Goal: Information Seeking & Learning: Learn about a topic

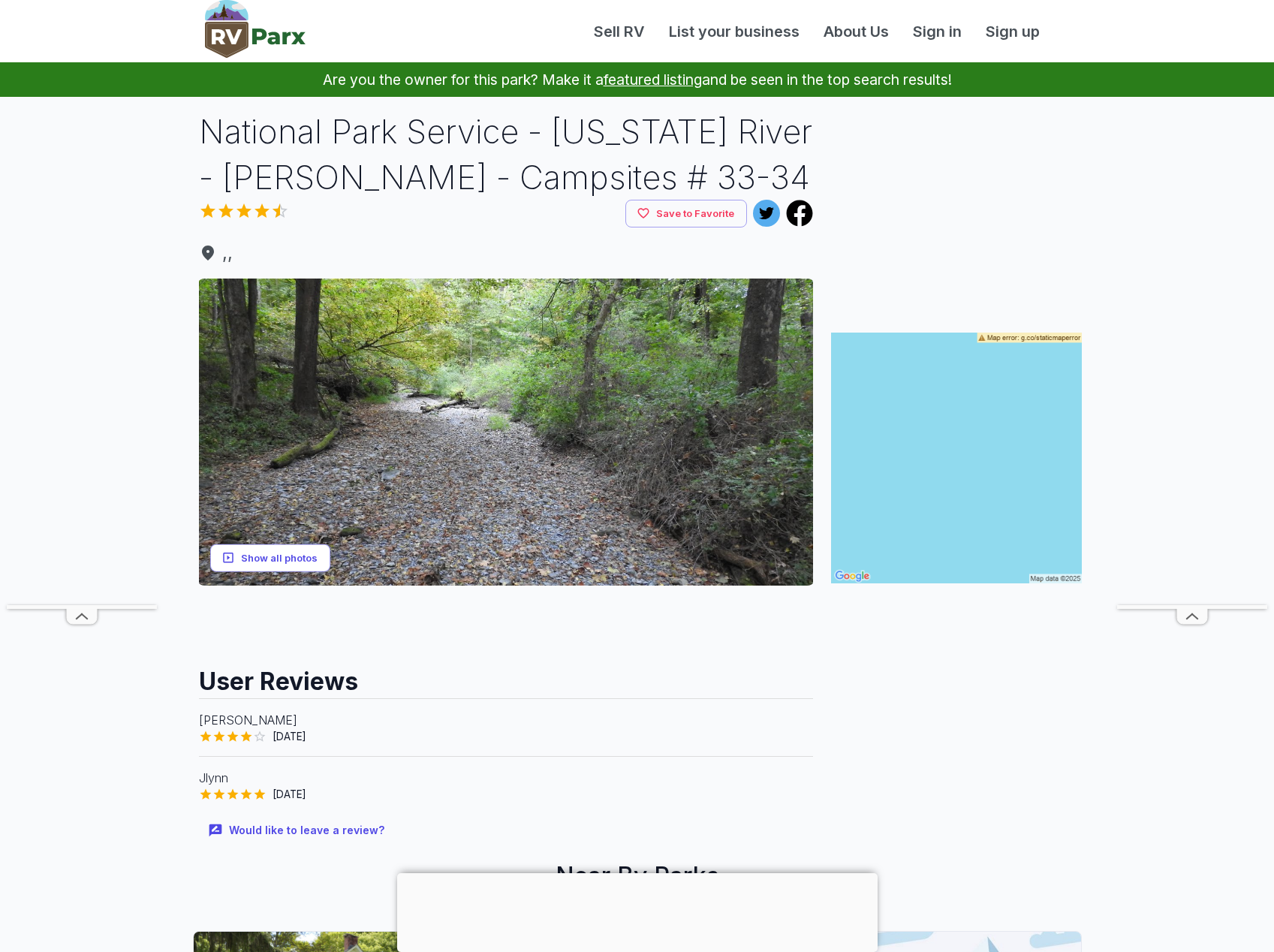
click at [263, 555] on button "Show all photos" at bounding box center [270, 558] width 120 height 28
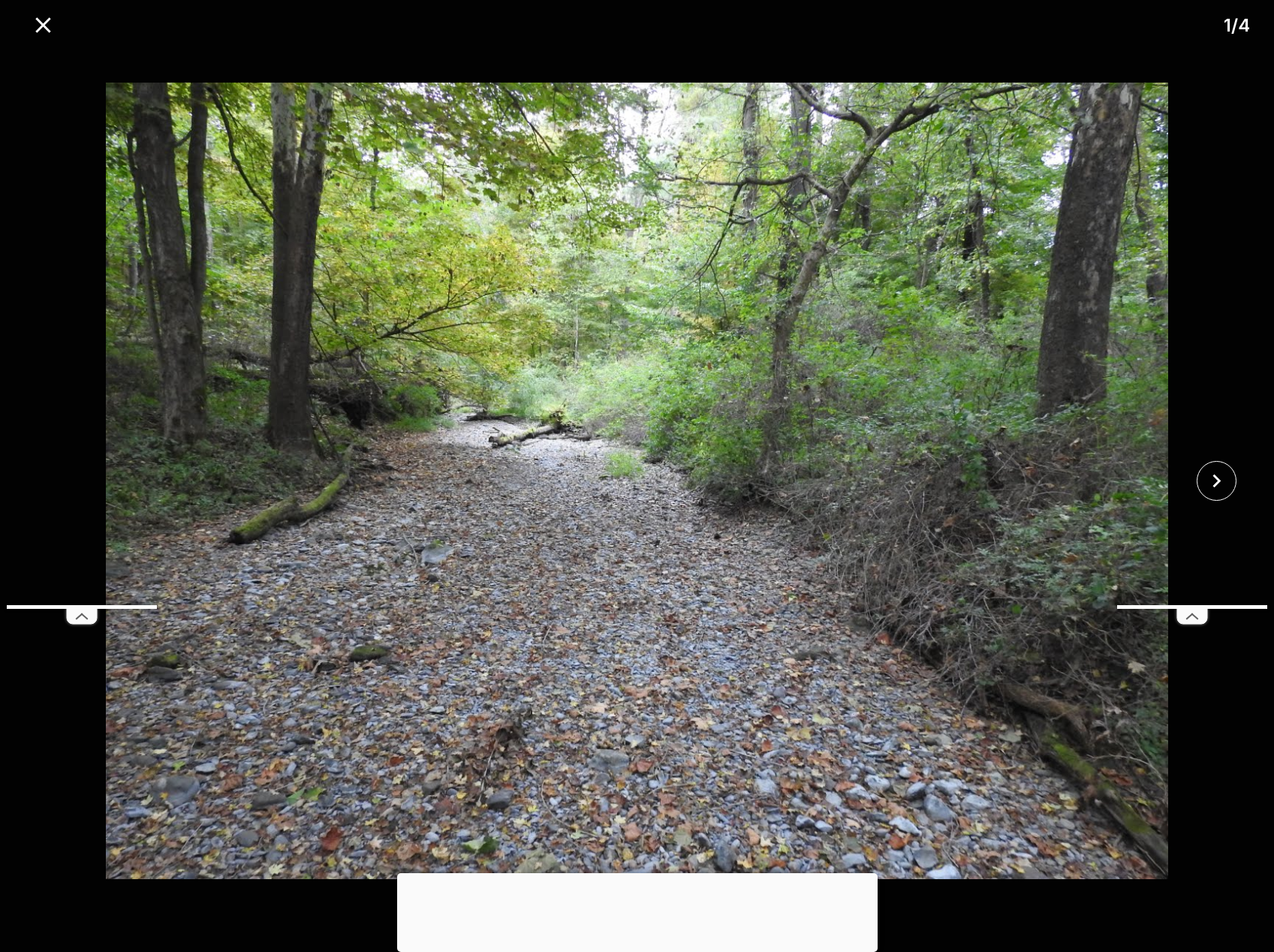
click at [1201, 689] on div at bounding box center [637, 480] width 1274 height 873
click at [52, 26] on icon "close" at bounding box center [43, 25] width 27 height 27
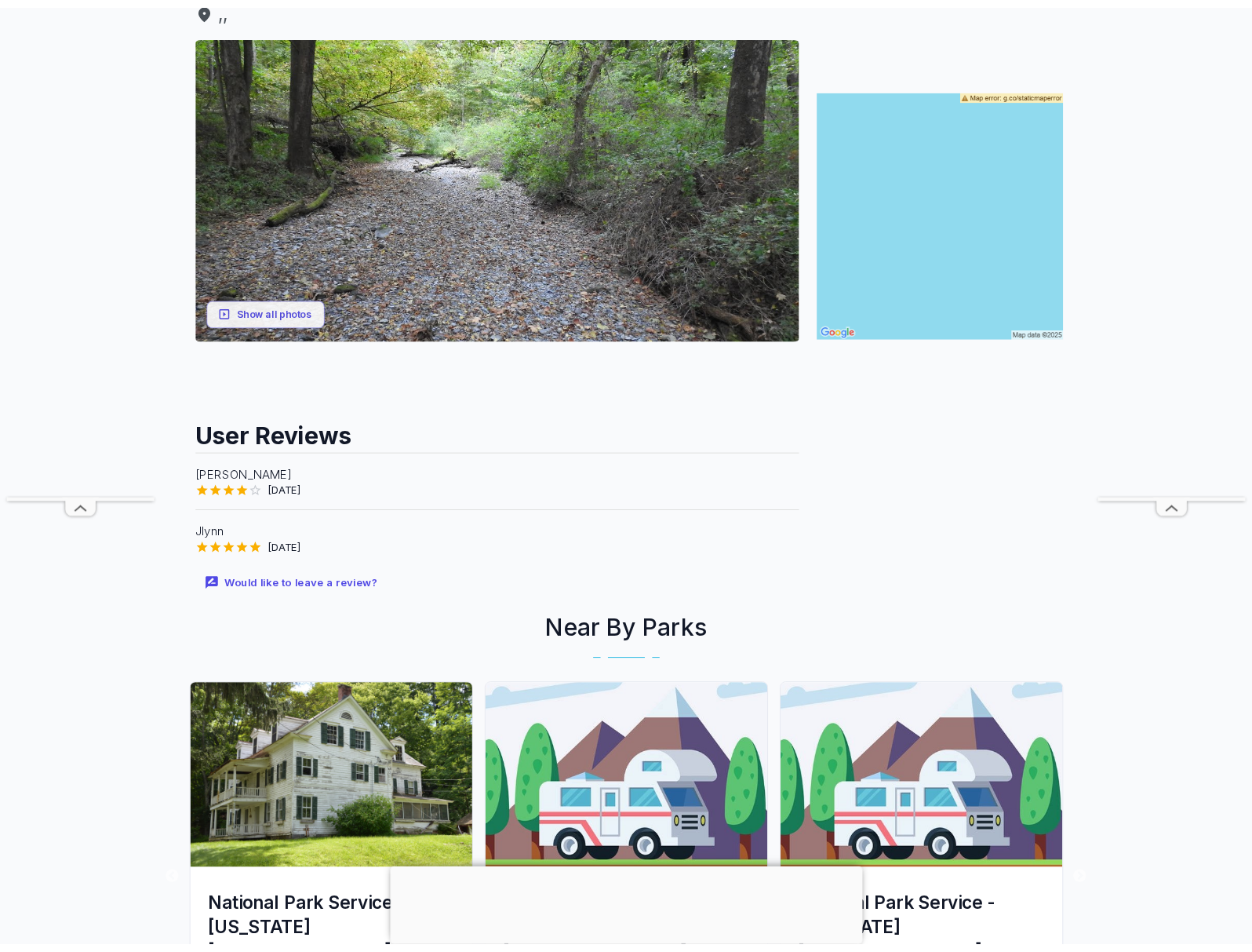
scroll to position [94, 0]
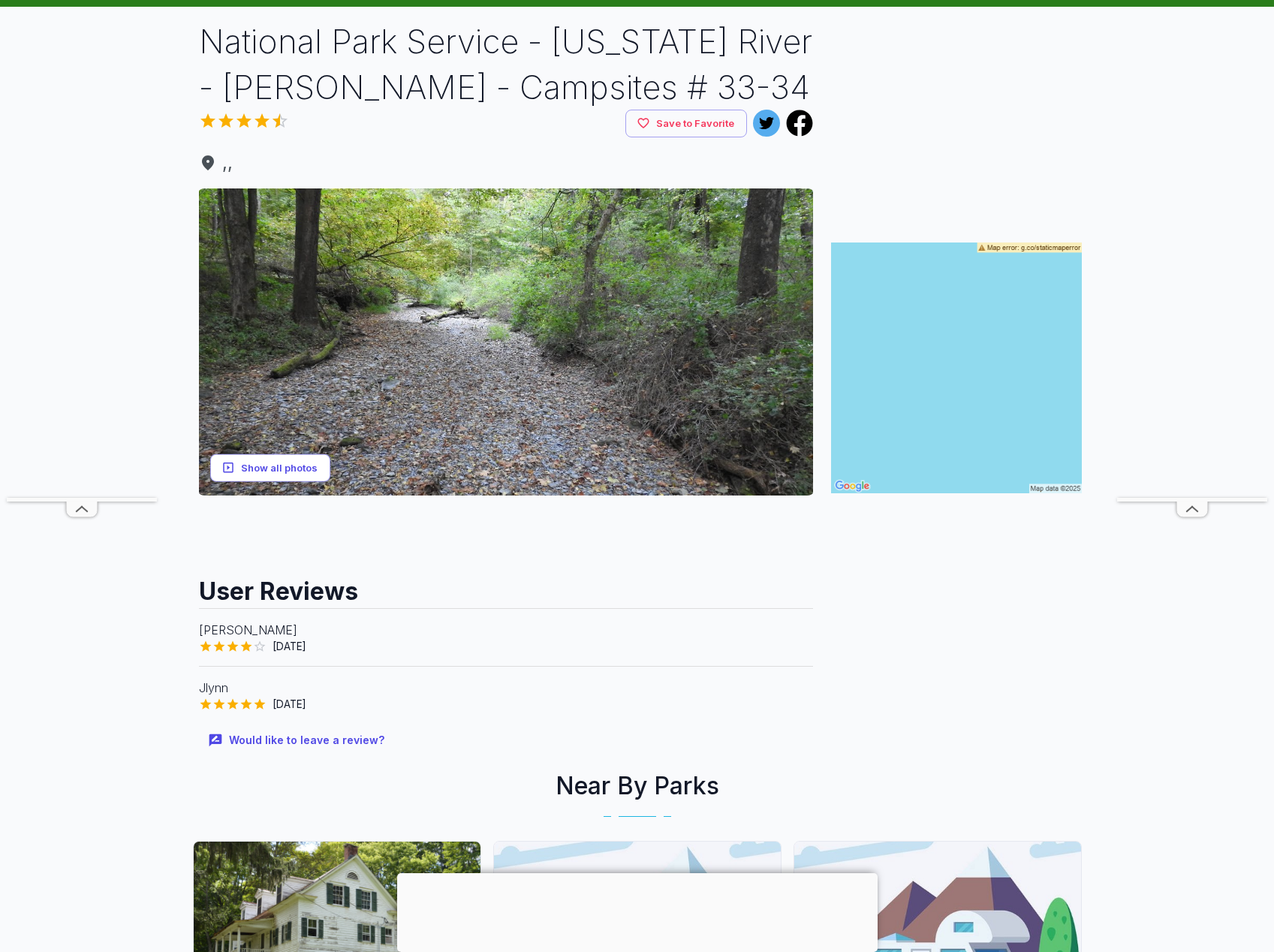
click at [300, 461] on button "Show all photos" at bounding box center [270, 468] width 120 height 28
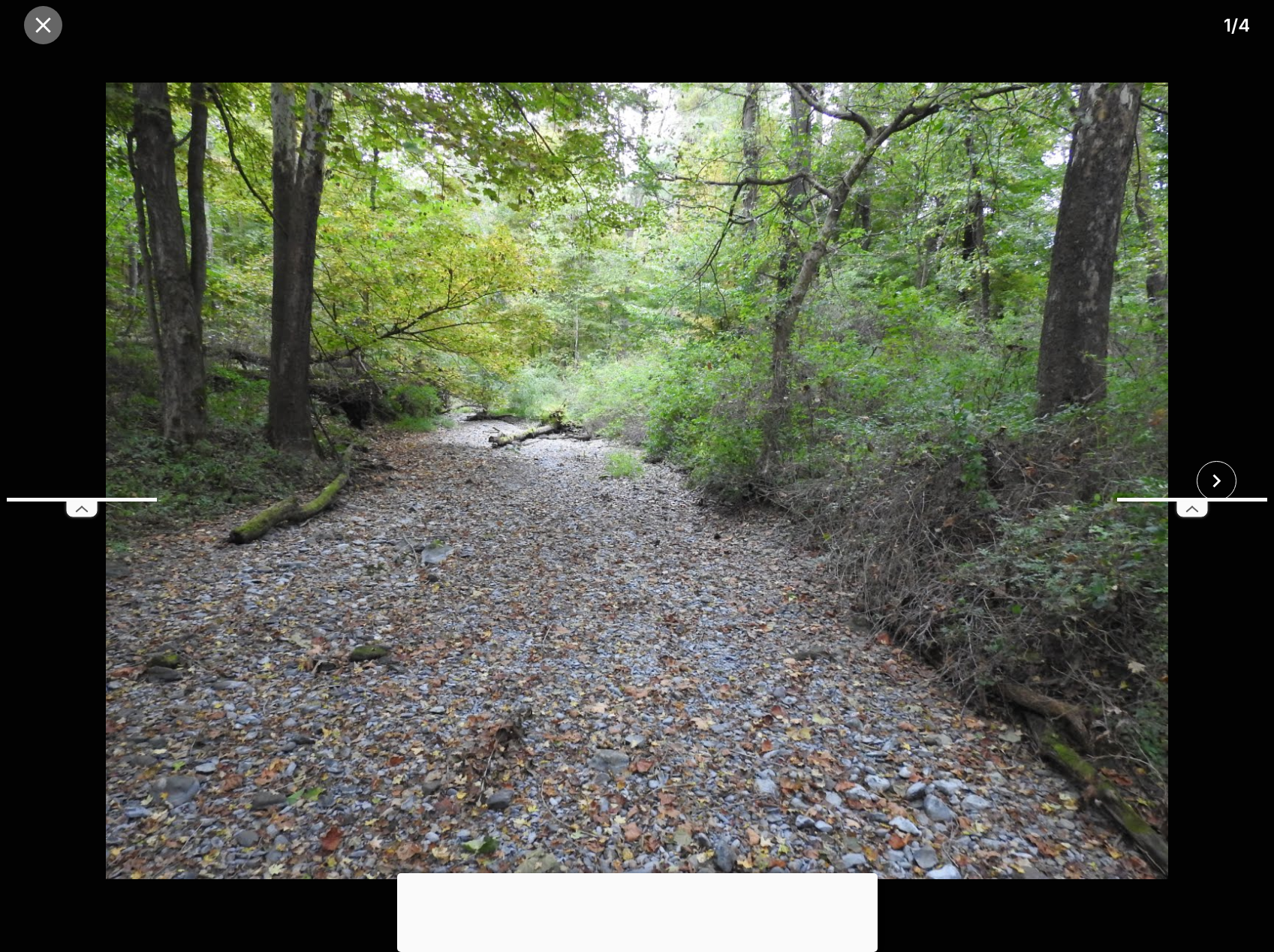
click at [43, 26] on icon "close" at bounding box center [43, 24] width 15 height 15
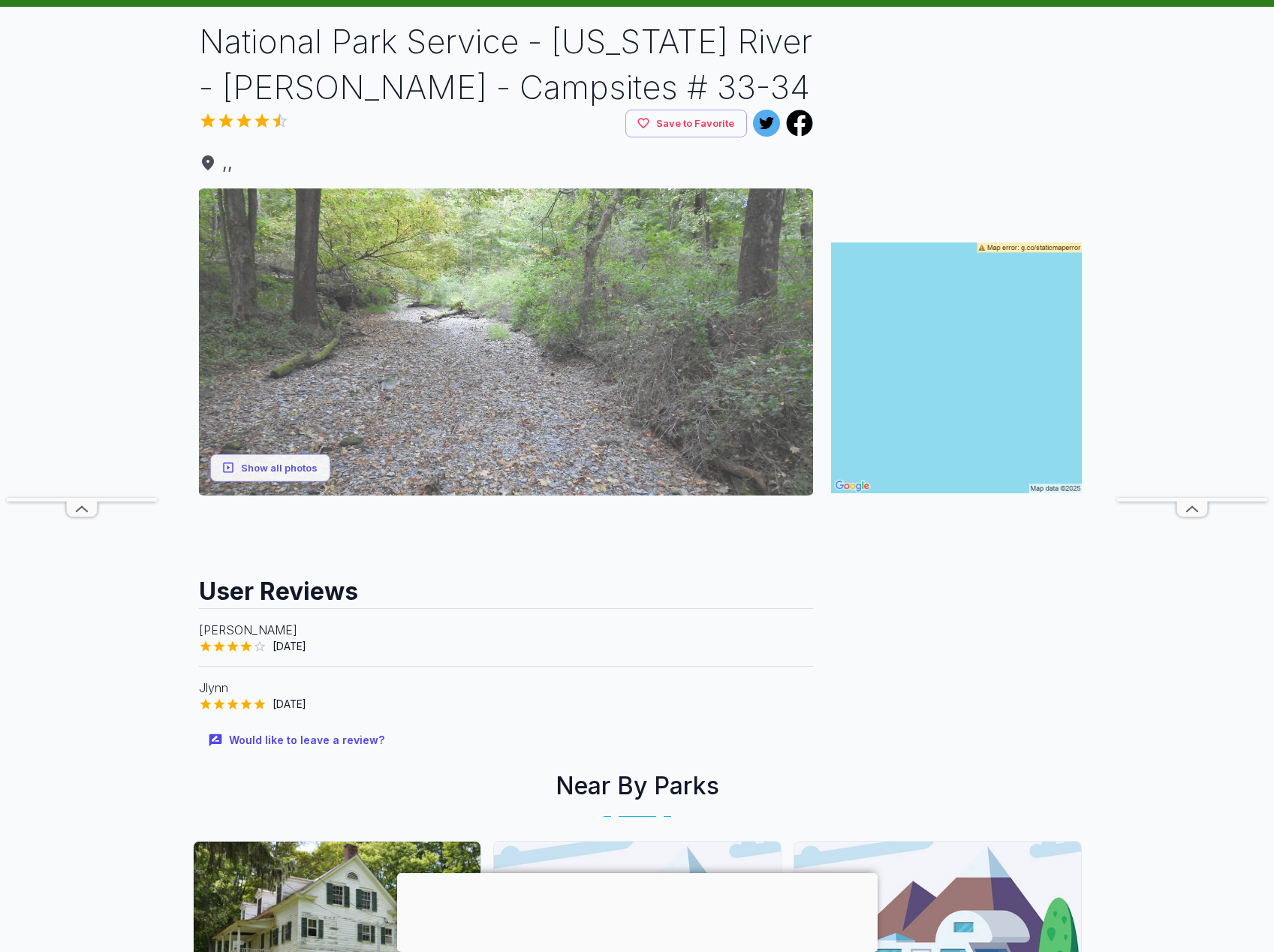
click at [395, 298] on img at bounding box center [505, 342] width 614 height 307
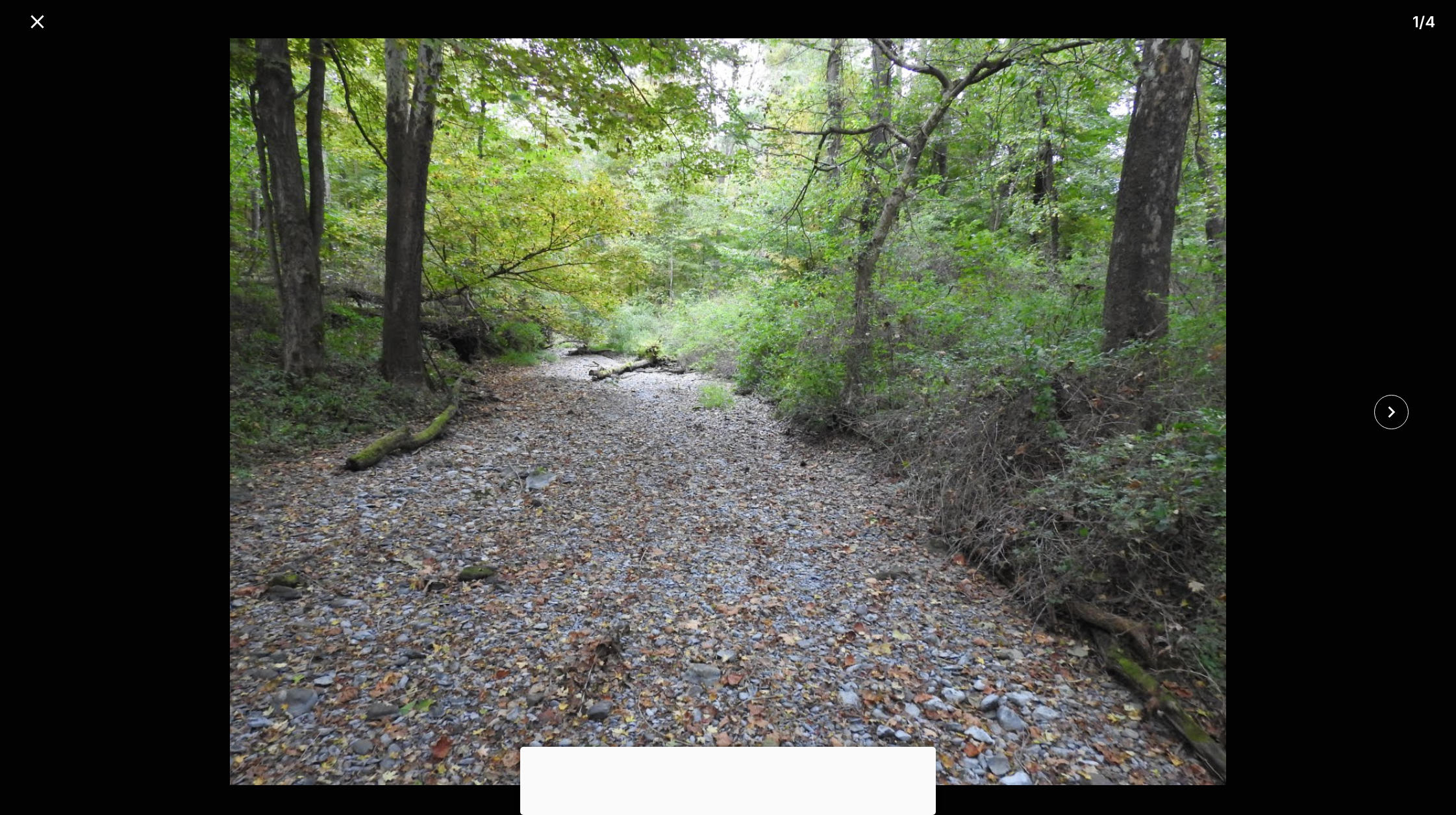
click at [1061, 208] on img at bounding box center [727, 411] width 1213 height 747
click at [946, 306] on img at bounding box center [727, 411] width 1213 height 747
click at [727, 747] on div at bounding box center [727, 747] width 416 height 0
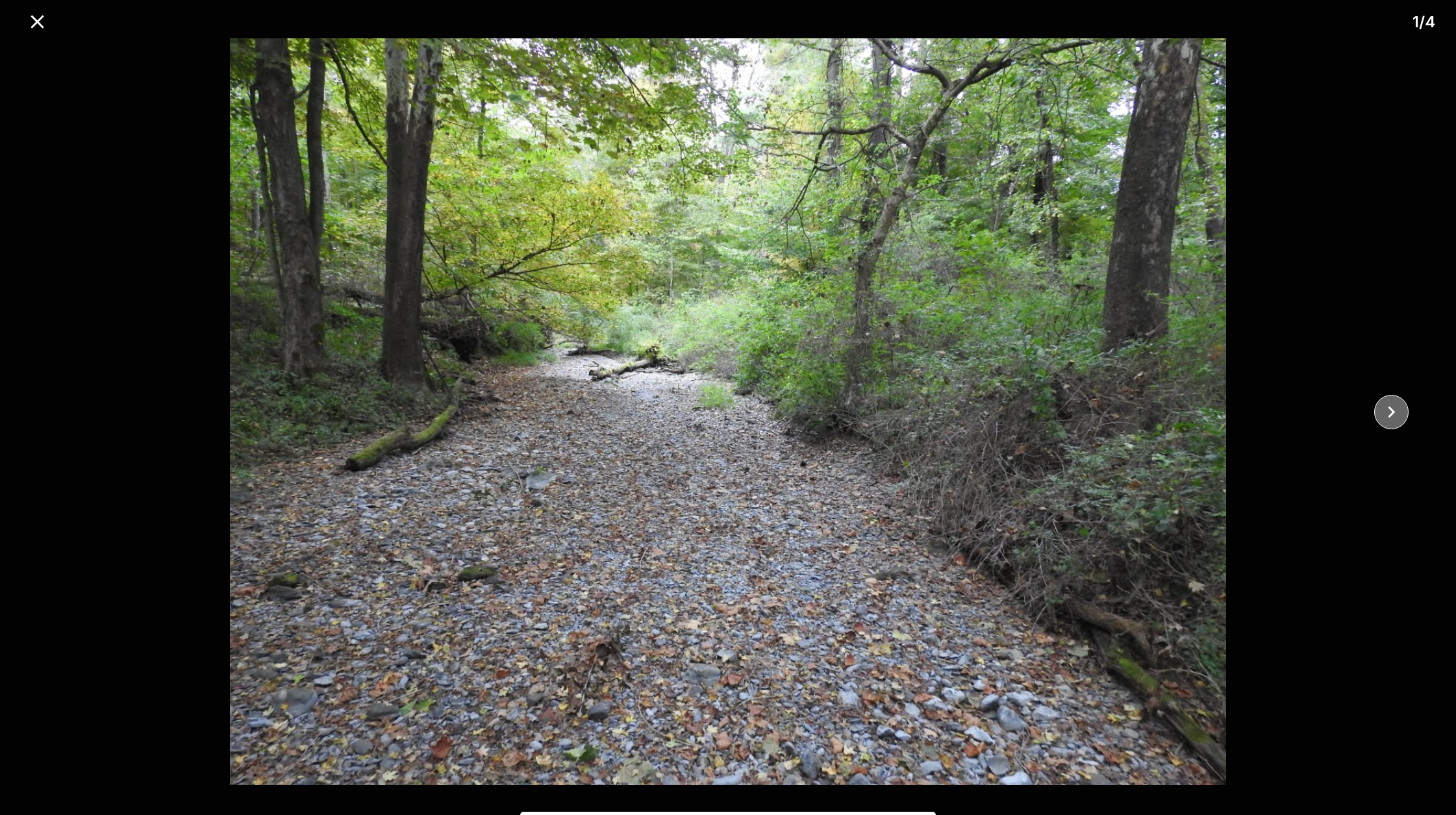
click at [1101, 411] on icon "close" at bounding box center [1392, 411] width 7 height 12
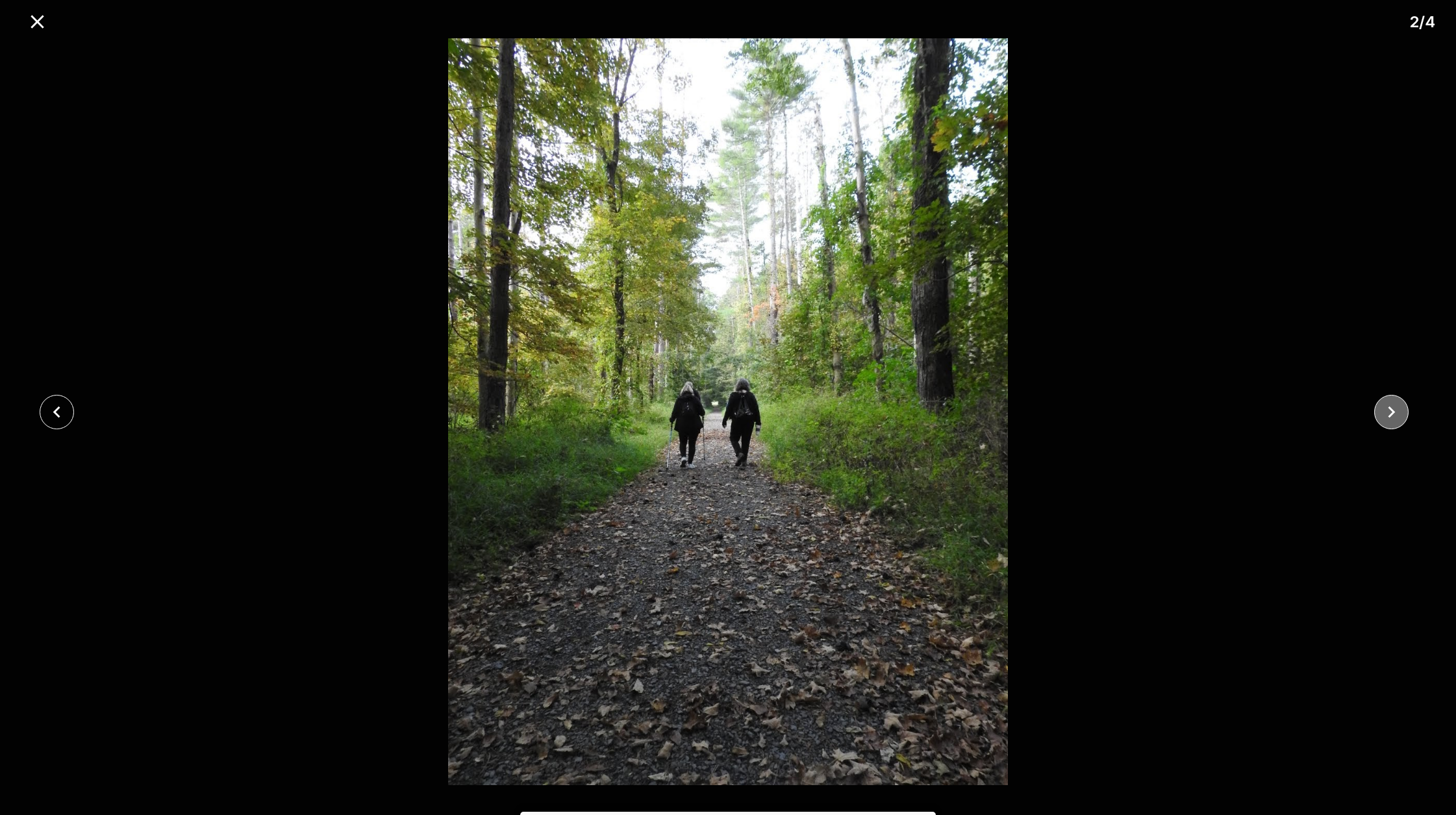
click at [1101, 411] on icon "close" at bounding box center [1392, 411] width 7 height 12
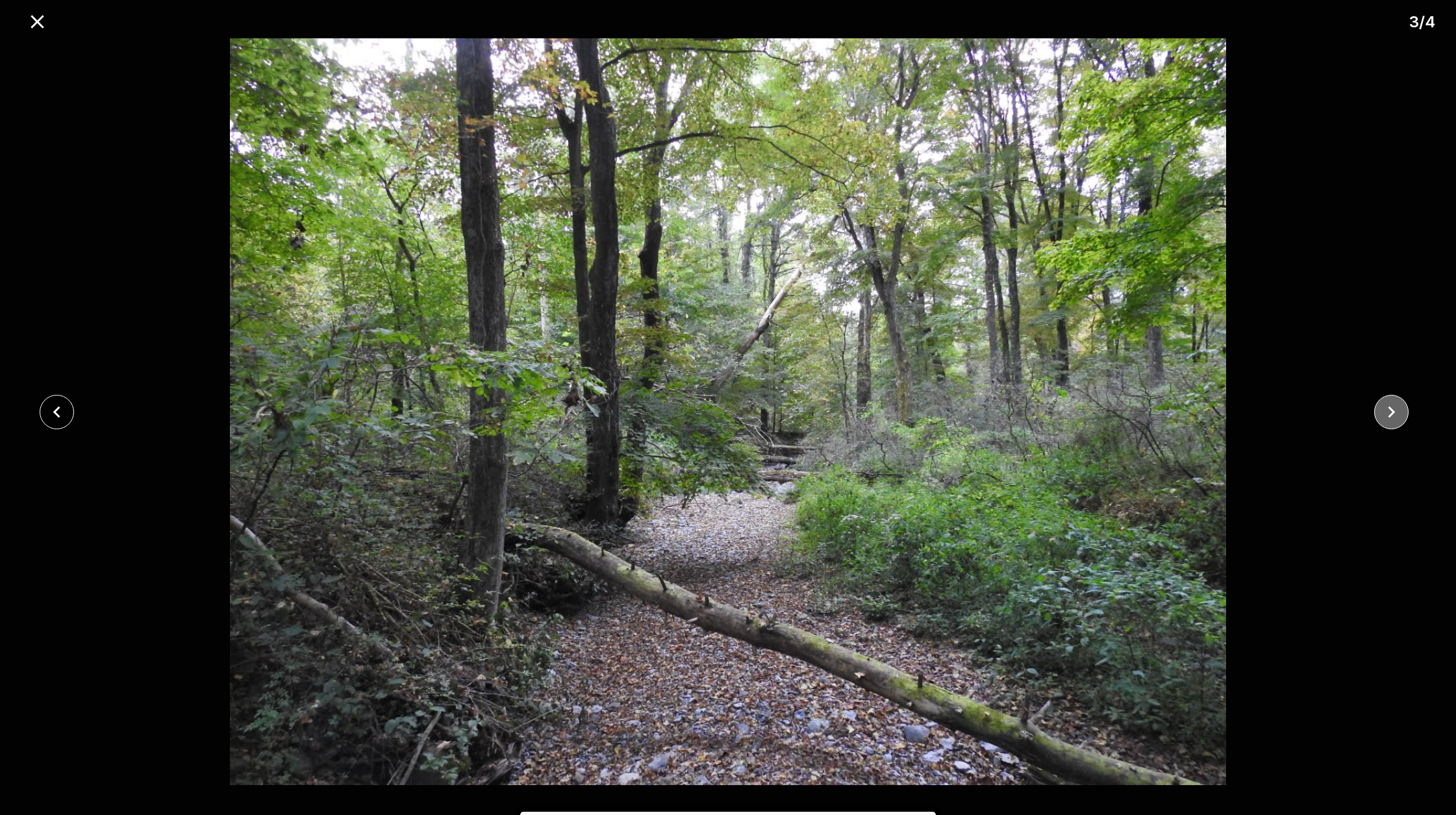
click at [1101, 411] on icon "close" at bounding box center [1392, 411] width 7 height 12
